Goal: Check status: Check status

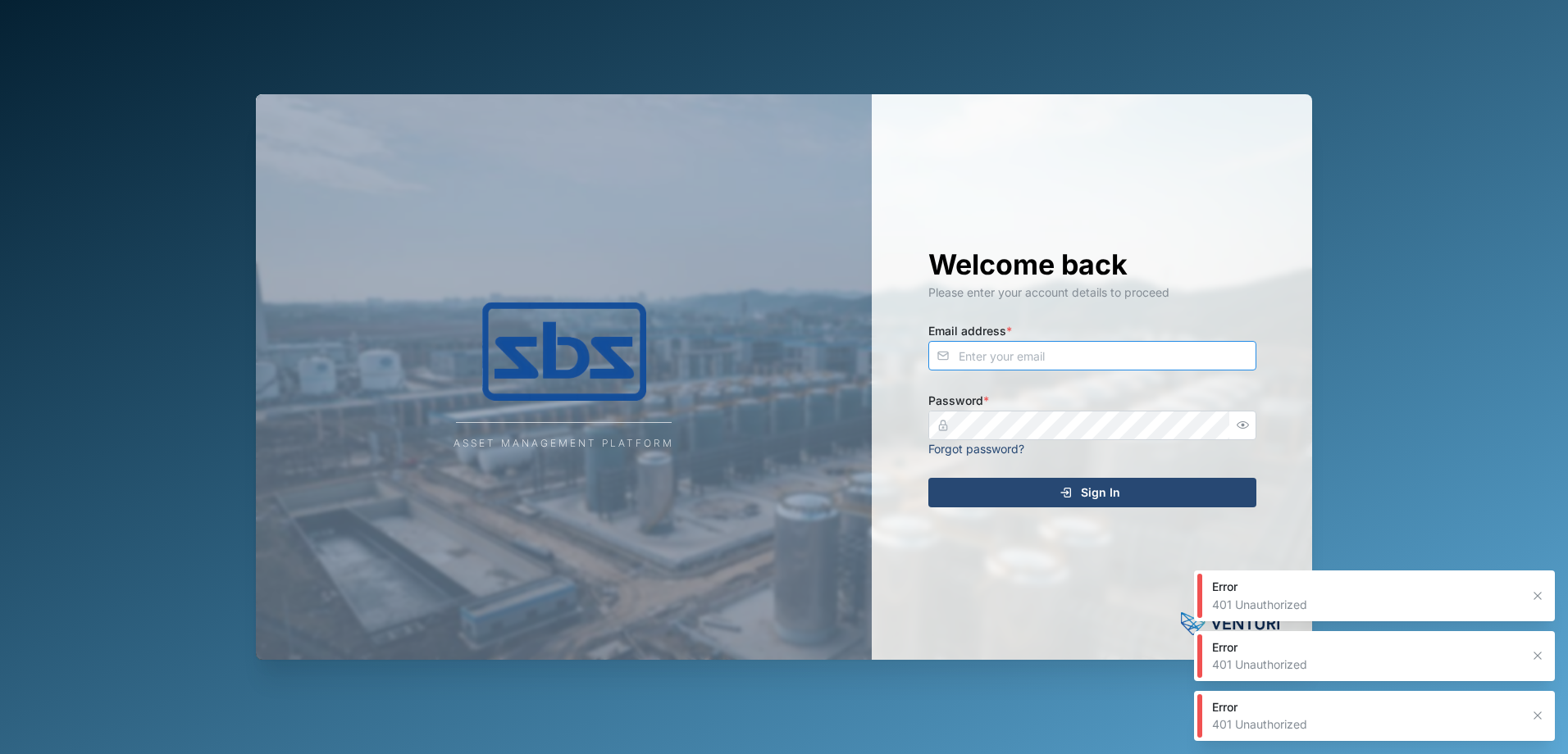
click at [1054, 367] on input "Email address *" at bounding box center [1092, 356] width 328 height 29
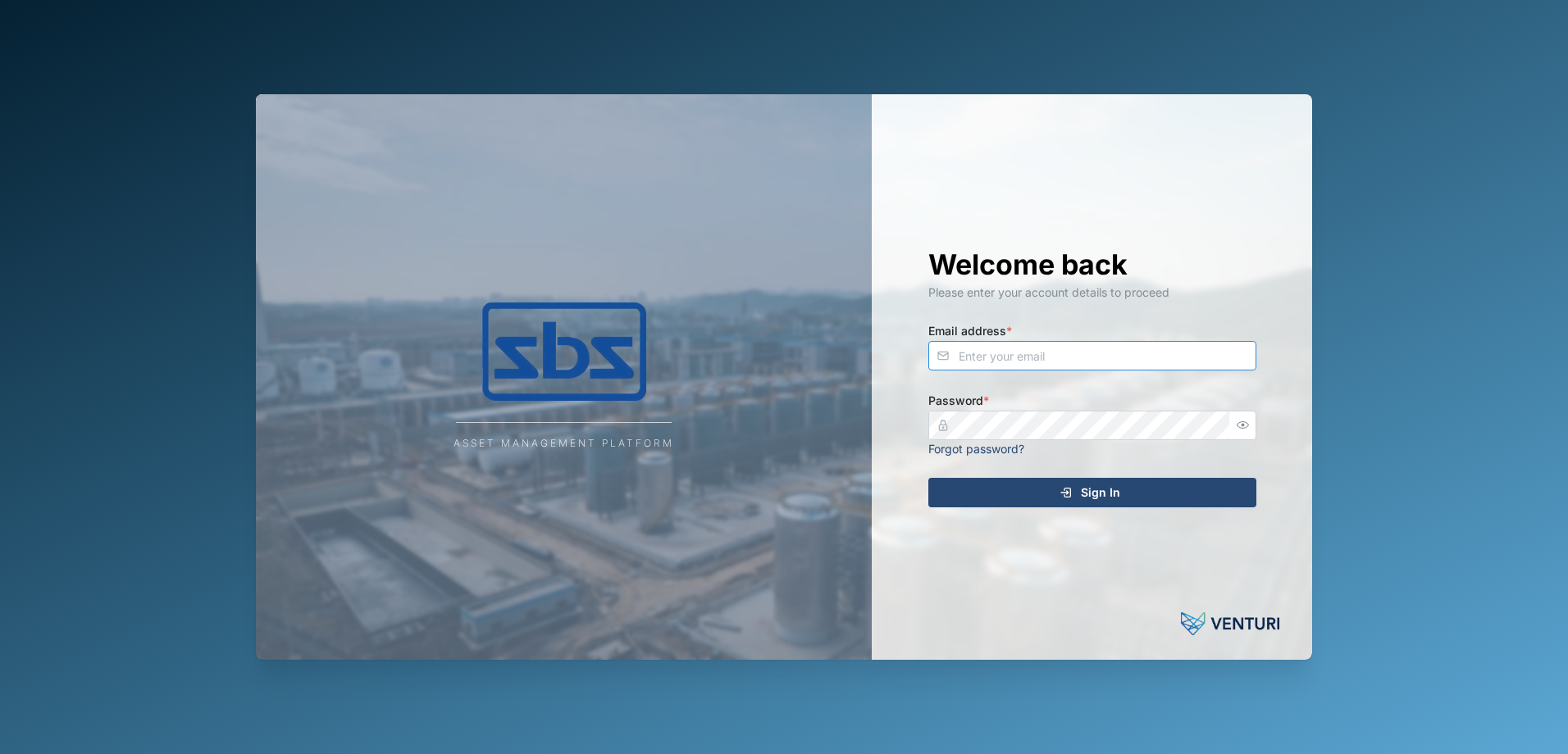
type input "admin@venturi.io"
click at [1090, 481] on span "Sign In" at bounding box center [1101, 493] width 39 height 28
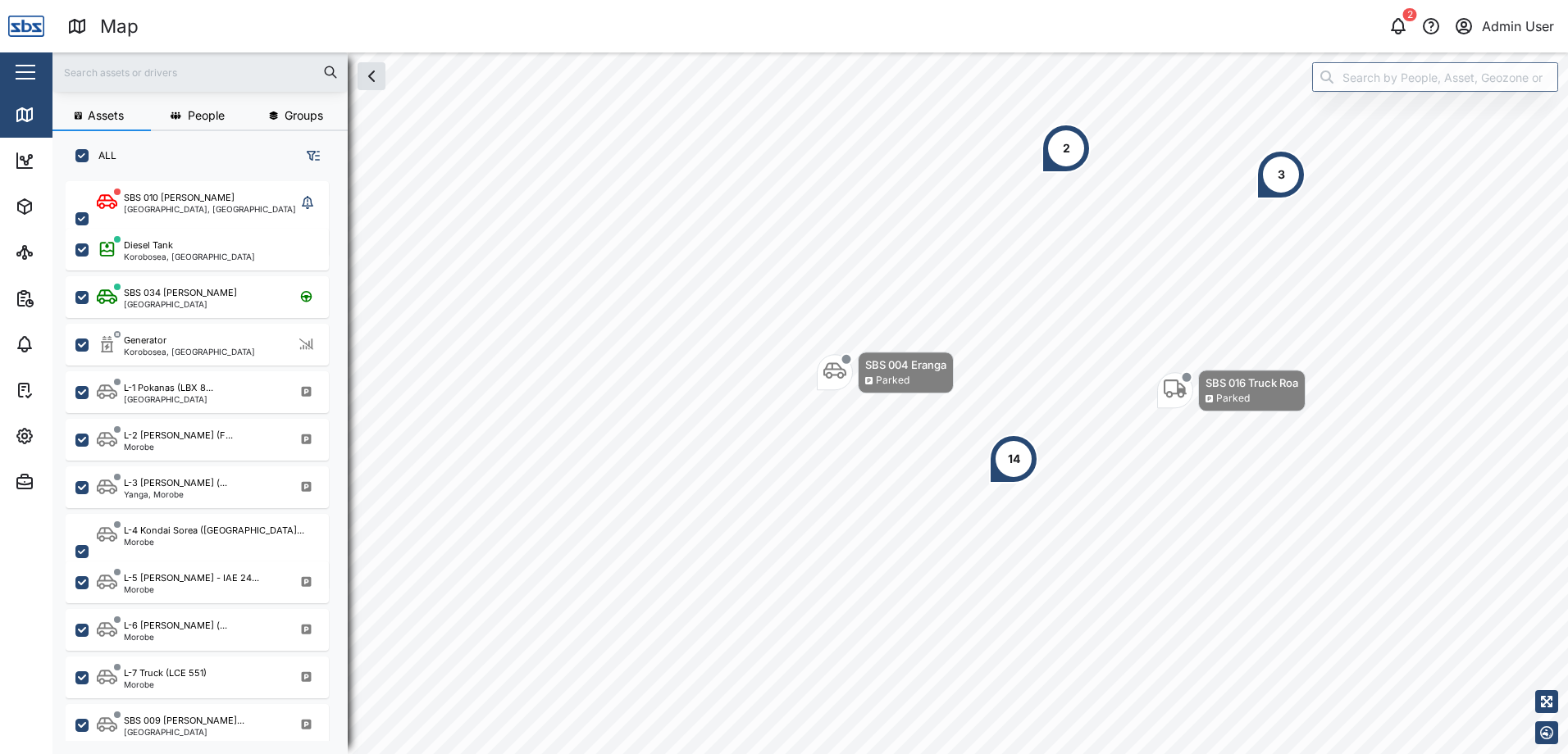
scroll to position [554, 257]
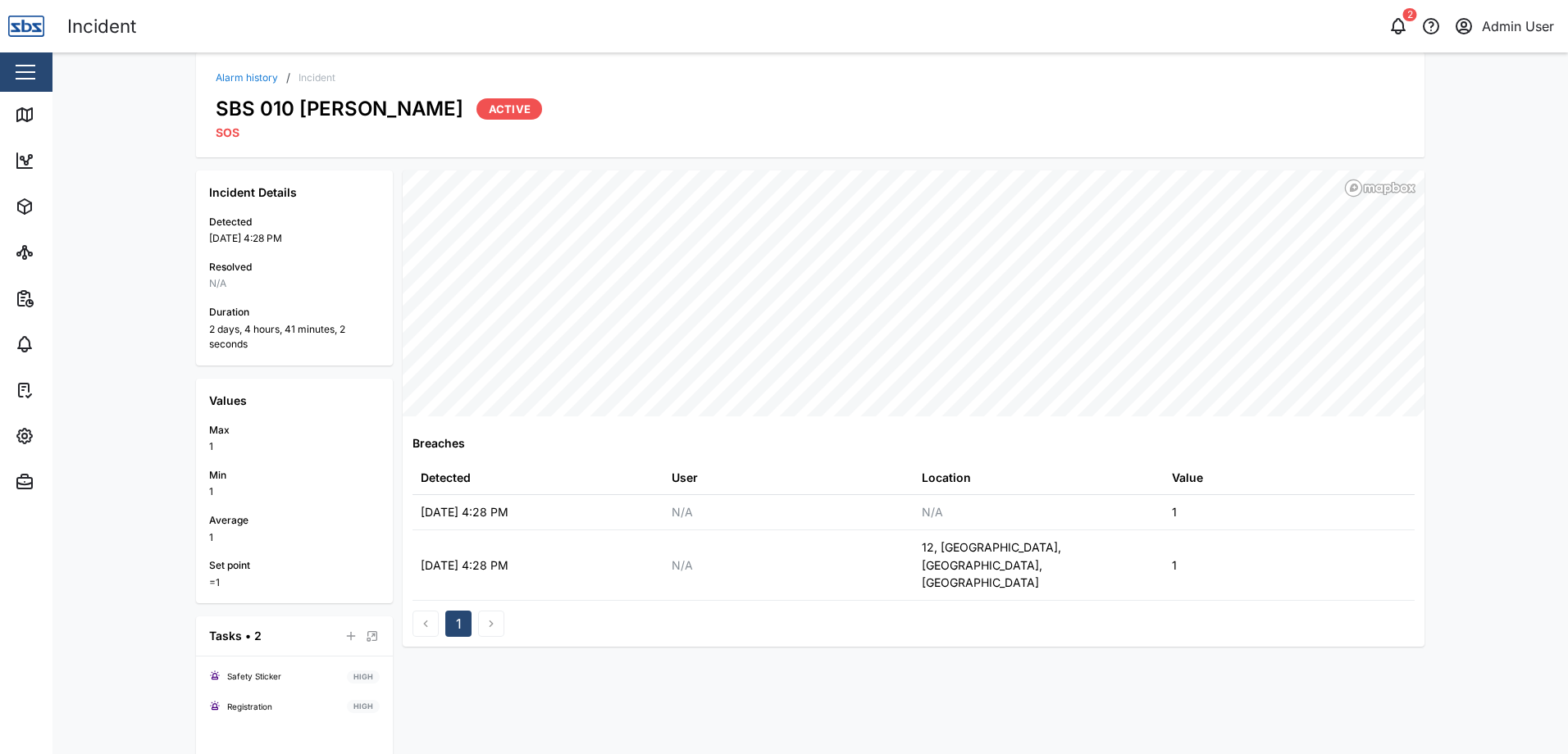
click at [1476, 211] on div "Alarm history / Incident SBS 010 [PERSON_NAME] Active SOS Incident Details Dete…" at bounding box center [810, 403] width 1516 height 702
